Goal: Register for event/course

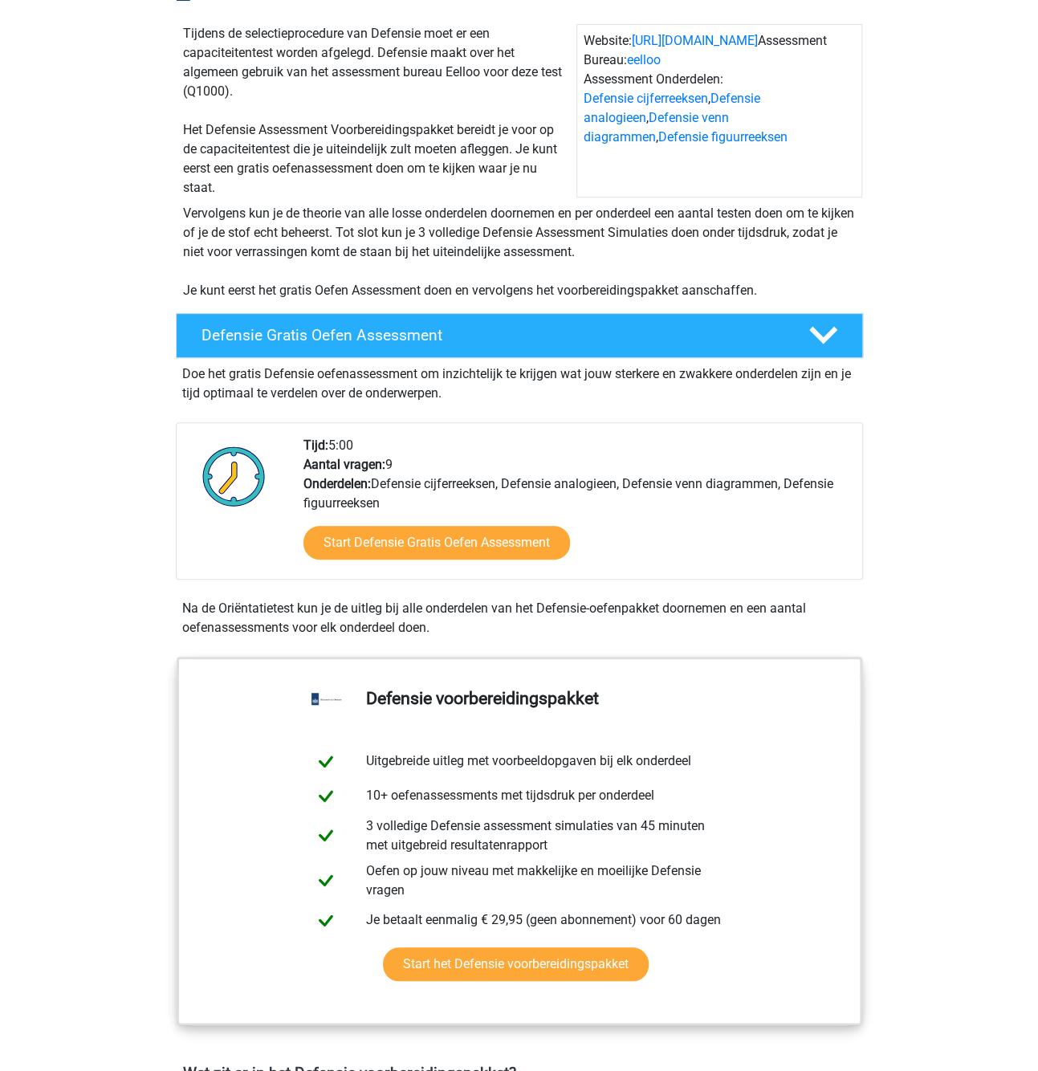
scroll to position [161, 0]
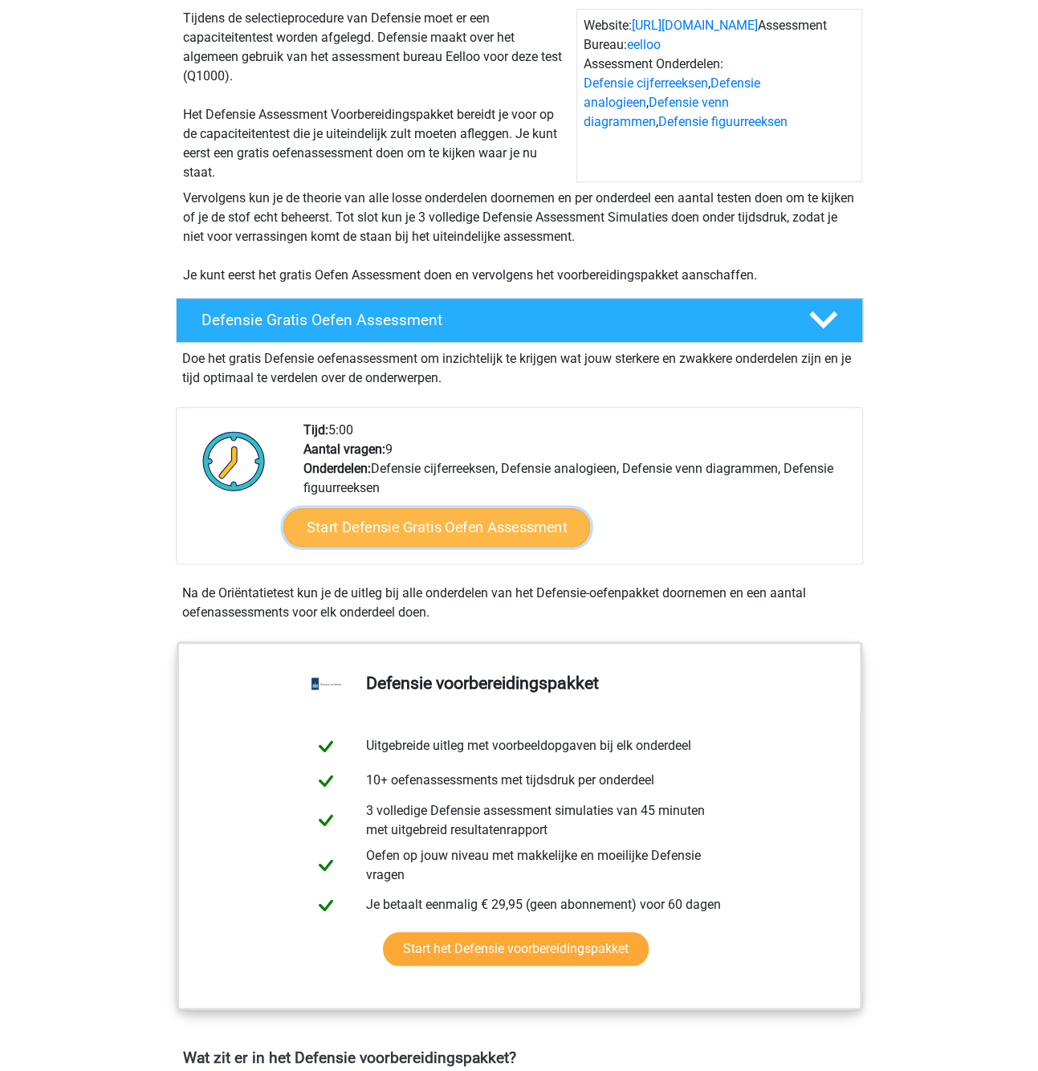
click at [474, 520] on link "Start Defensie Gratis Oefen Assessment" at bounding box center [436, 527] width 307 height 39
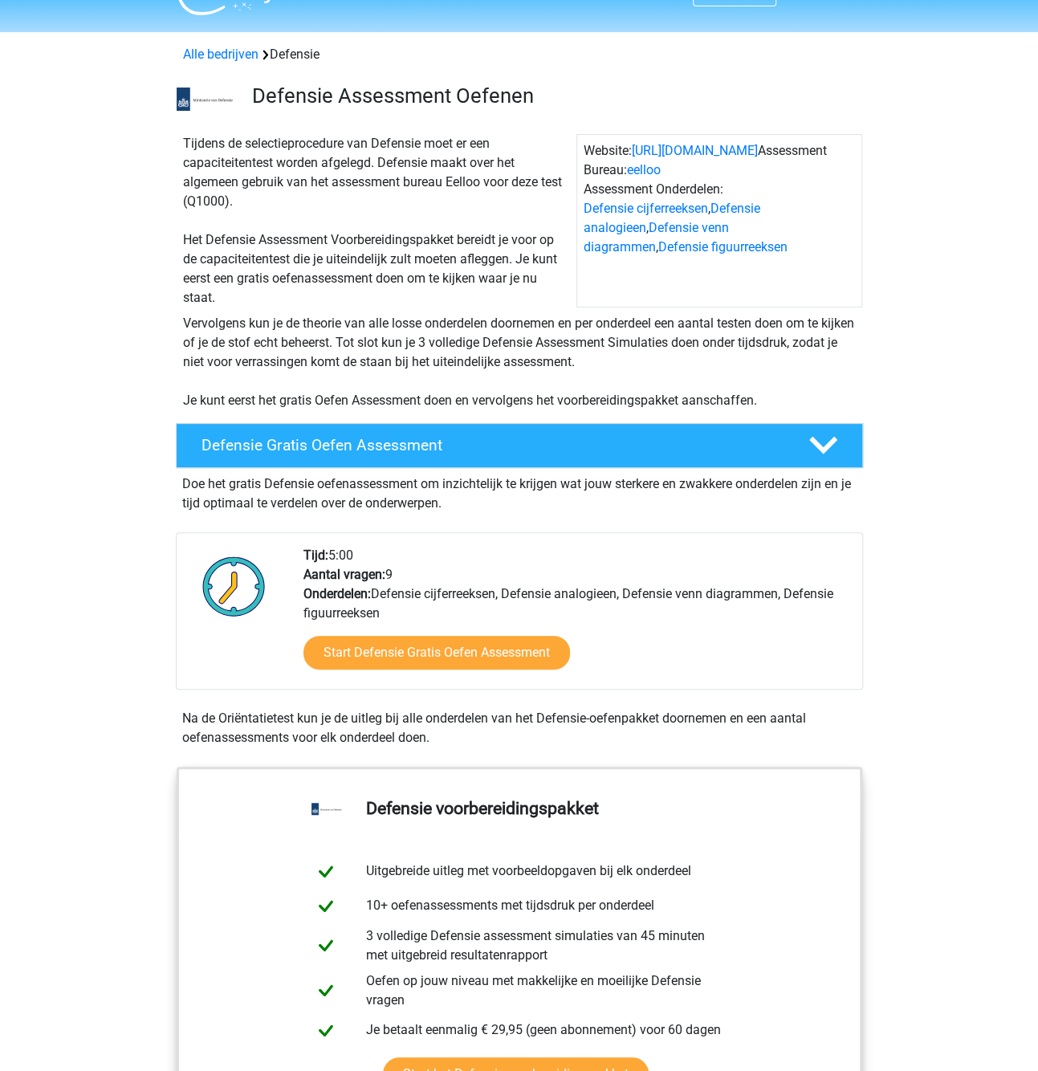
scroll to position [0, 0]
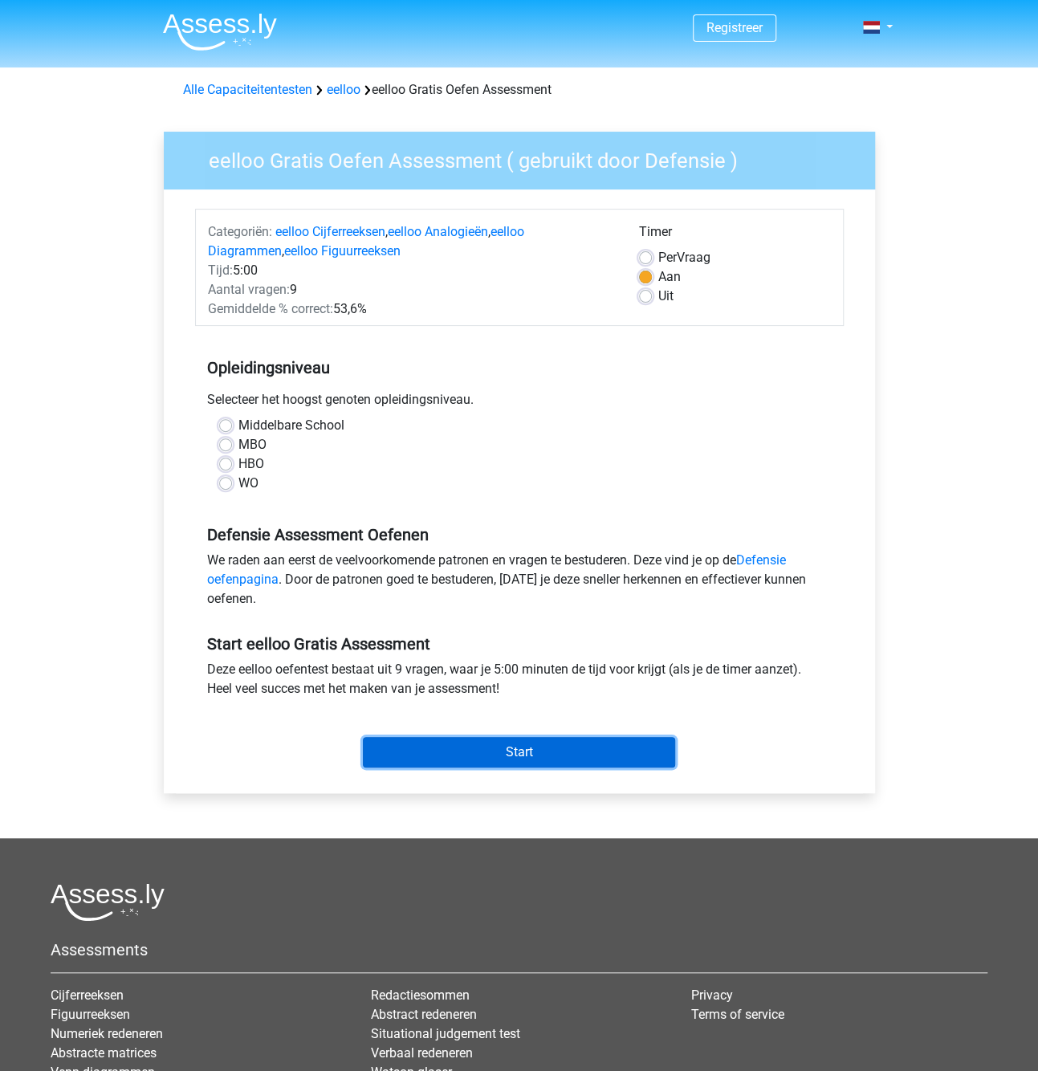
click at [464, 744] on input "Start" at bounding box center [519, 752] width 312 height 30
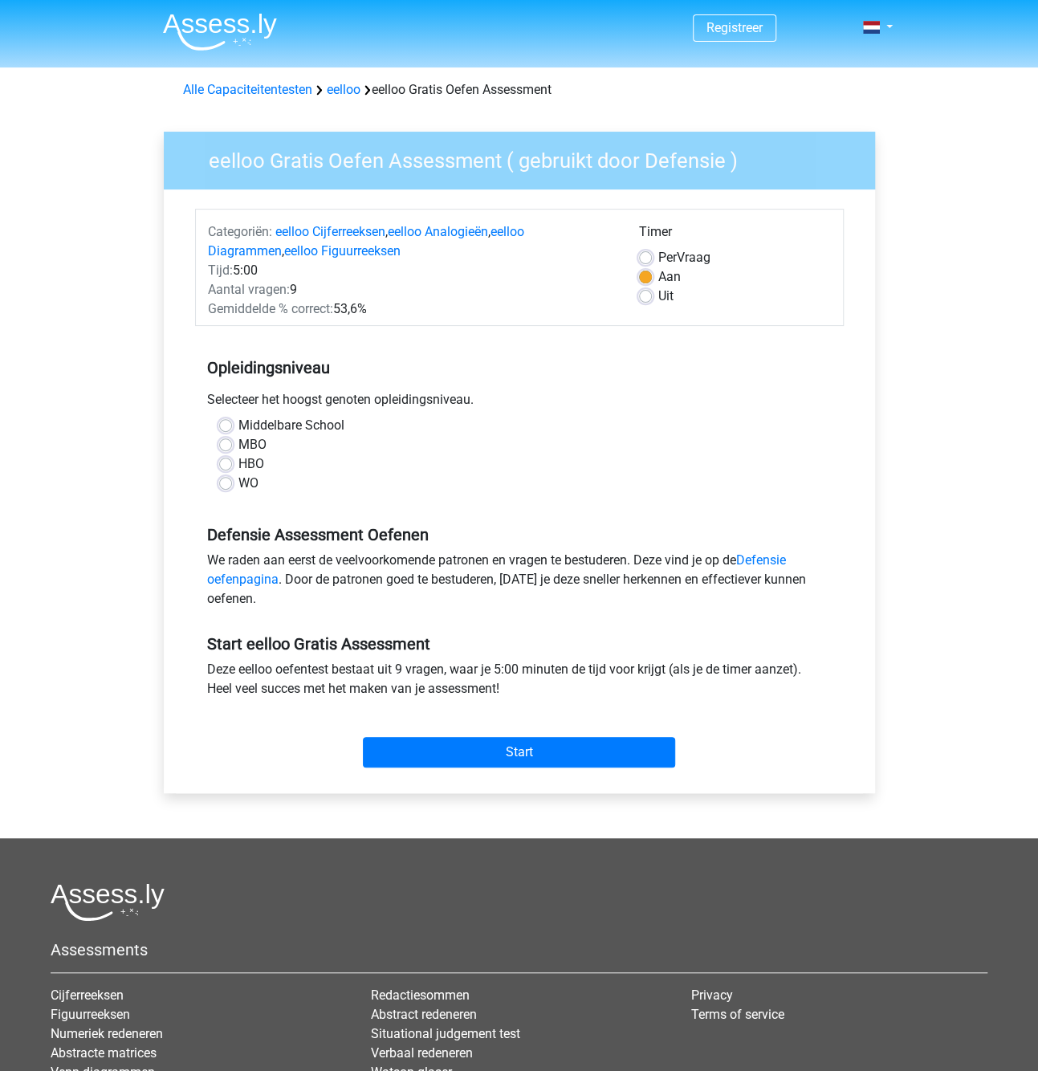
click at [335, 490] on div "WO" at bounding box center [519, 482] width 600 height 19
click at [238, 444] on label "MBO" at bounding box center [252, 444] width 28 height 19
click at [227, 444] on input "MBO" at bounding box center [225, 443] width 13 height 16
radio input "true"
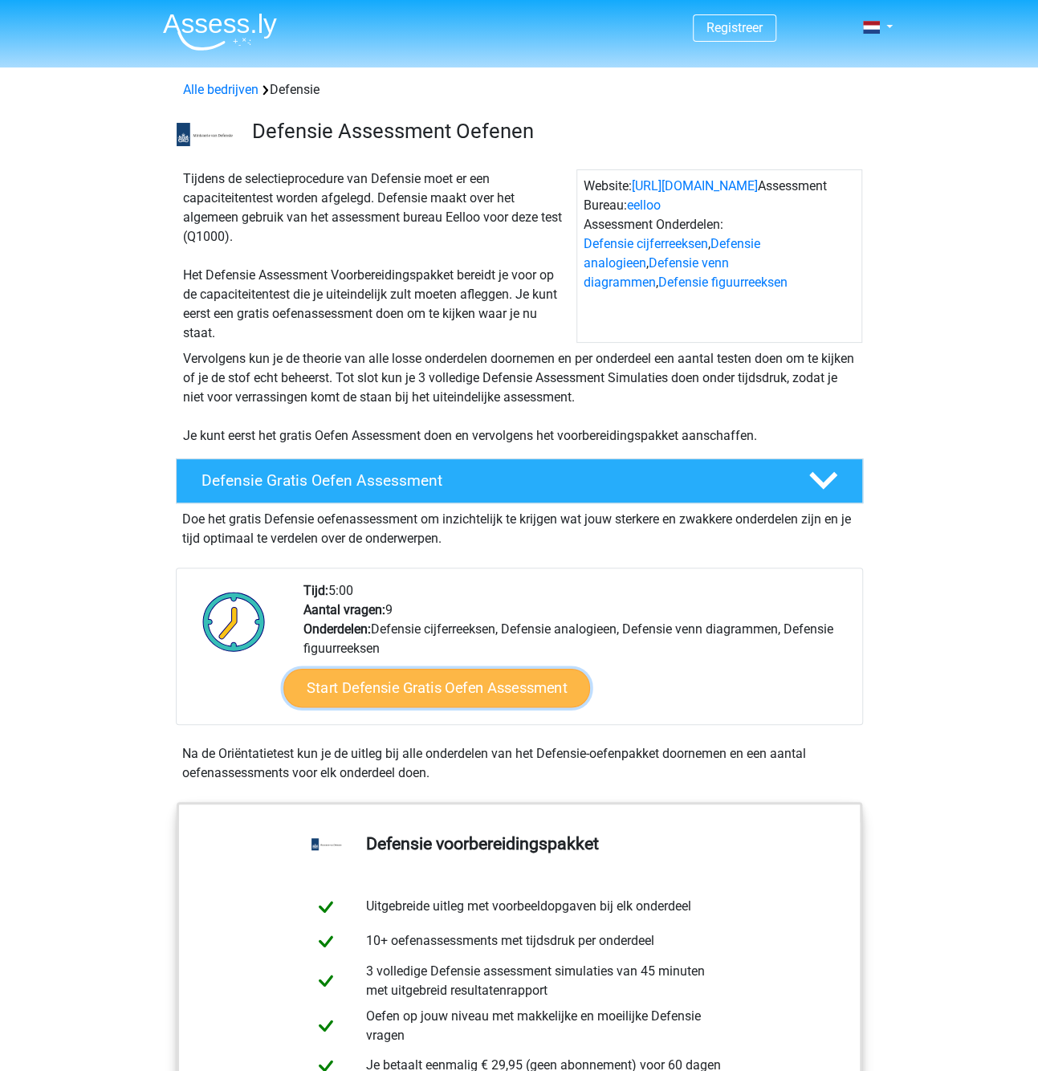
click at [381, 696] on link "Start Defensie Gratis Oefen Assessment" at bounding box center [436, 687] width 307 height 39
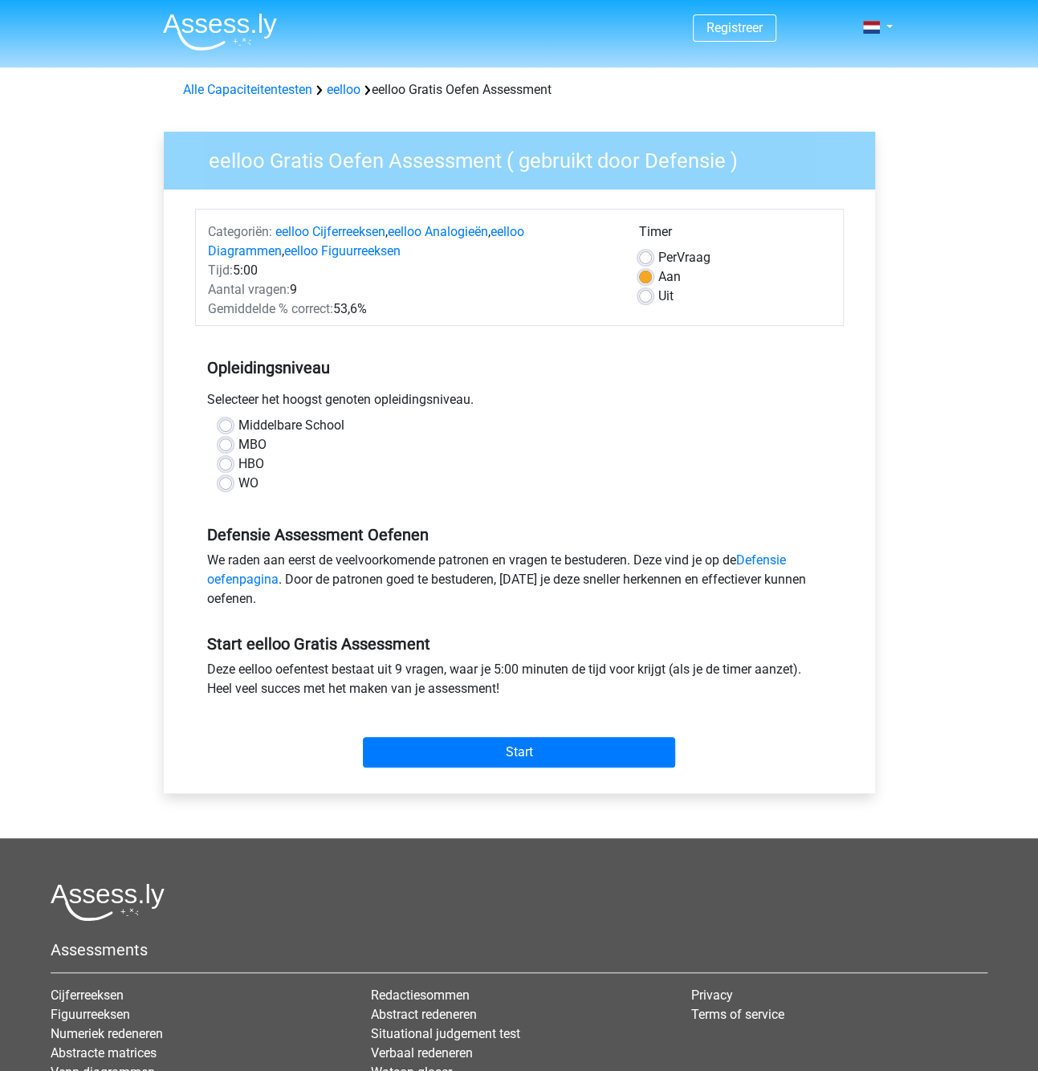
click at [238, 449] on label "MBO" at bounding box center [252, 444] width 28 height 19
click at [228, 449] on input "MBO" at bounding box center [225, 443] width 13 height 16
radio input "true"
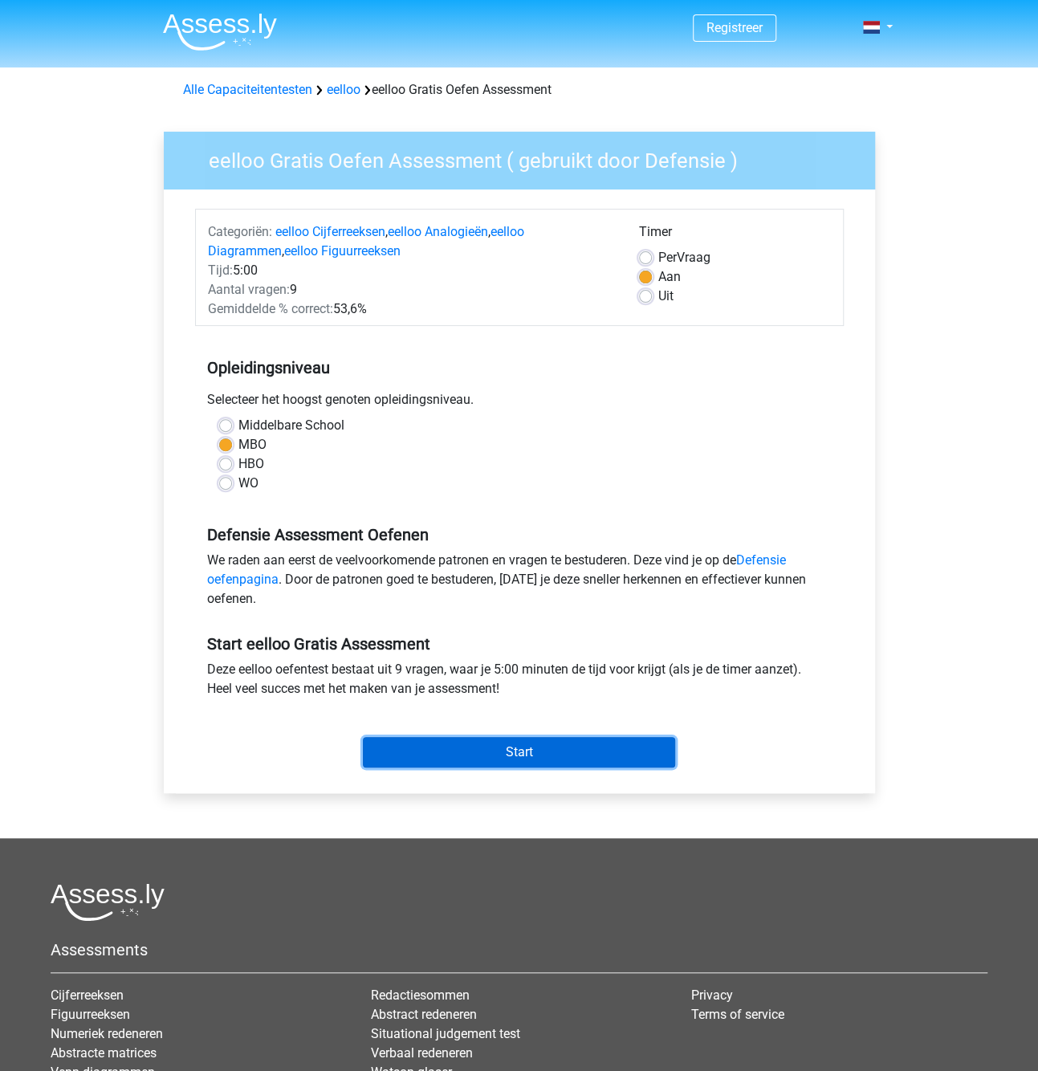
click at [540, 752] on input "Start" at bounding box center [519, 752] width 312 height 30
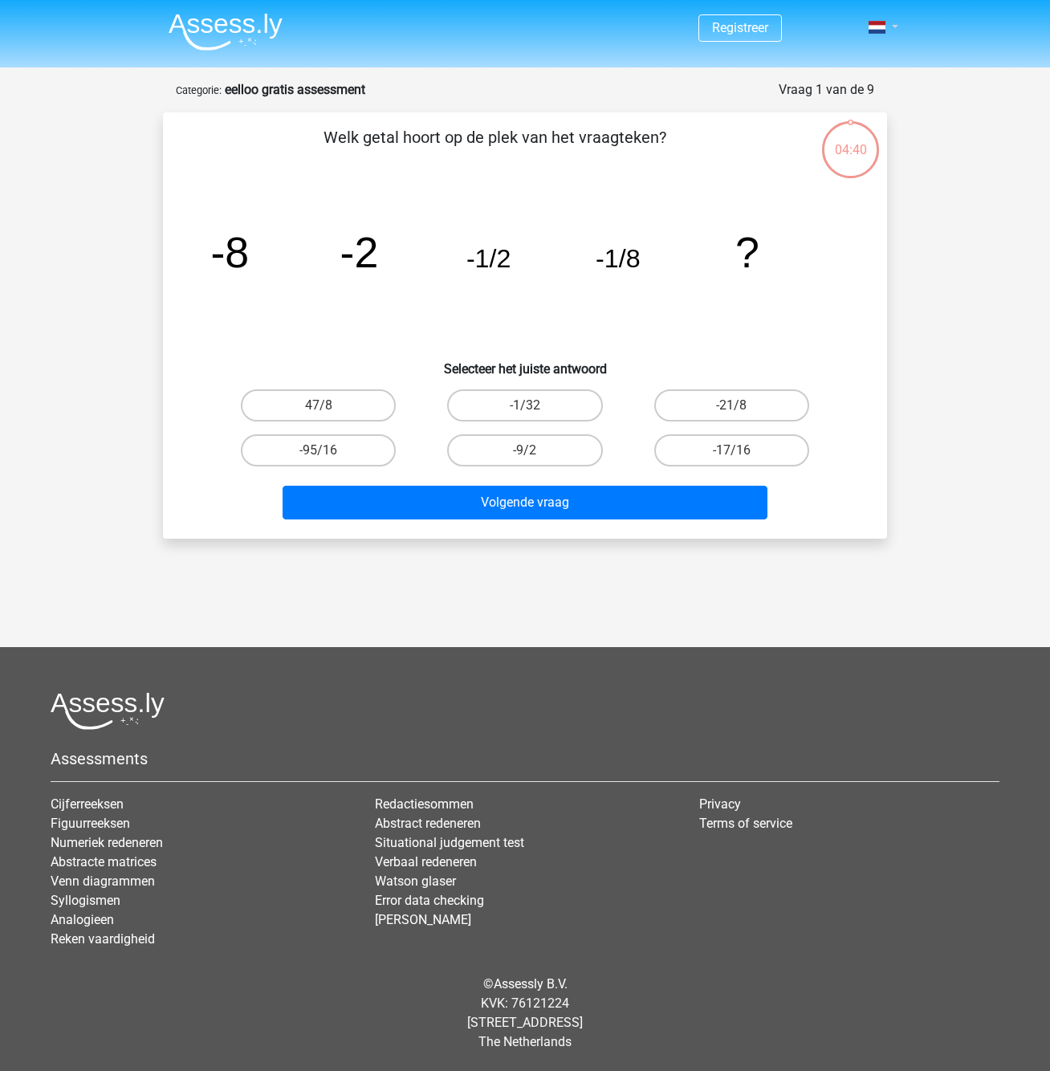
click at [883, 26] on span at bounding box center [876, 27] width 17 height 13
